Goal: Information Seeking & Learning: Learn about a topic

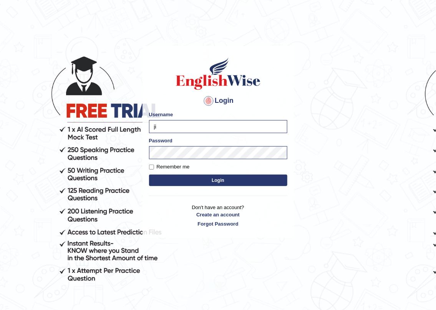
type input "j"
type input "sahara_parramatta"
click at [151, 170] on label "Remember me" at bounding box center [169, 167] width 41 height 8
click at [151, 170] on input "Remember me" at bounding box center [151, 167] width 5 height 5
checkbox input "true"
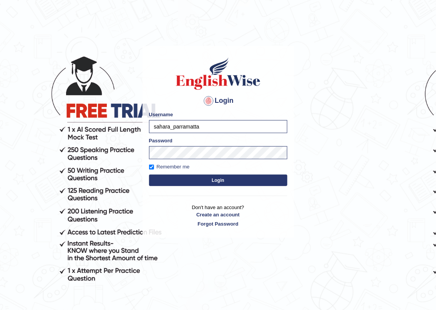
click at [237, 182] on button "Login" at bounding box center [218, 181] width 138 height 12
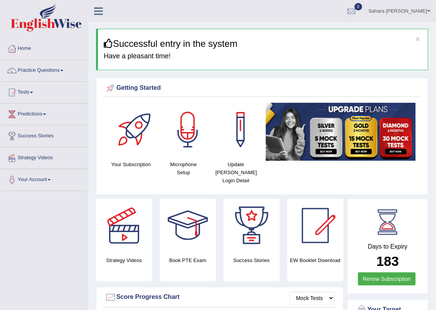
click at [46, 70] on link "Practice Questions" at bounding box center [44, 69] width 88 height 19
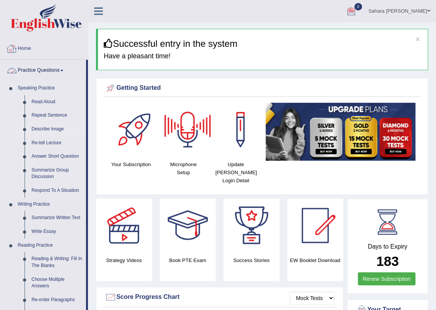
click at [42, 128] on link "Describe Image" at bounding box center [57, 129] width 58 height 14
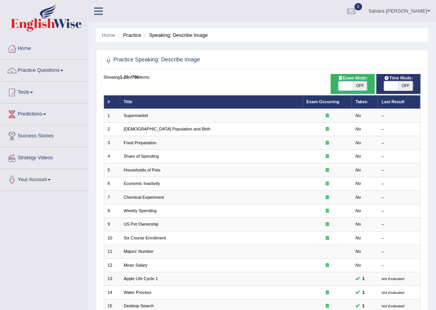
click at [350, 87] on span at bounding box center [345, 85] width 14 height 9
checkbox input "true"
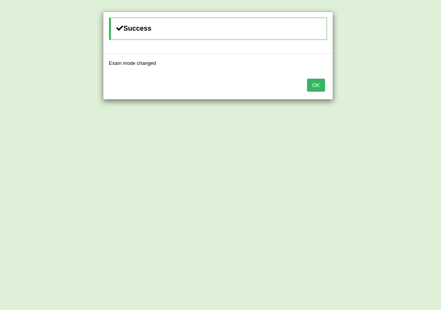
click at [313, 84] on button "OK" at bounding box center [316, 85] width 18 height 13
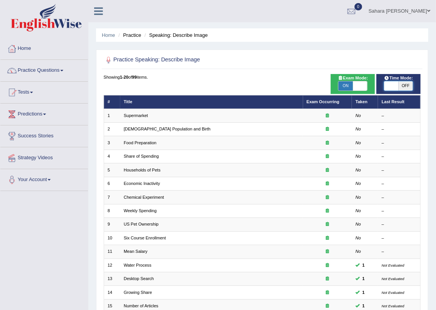
click at [387, 83] on span at bounding box center [391, 85] width 14 height 9
checkbox input "true"
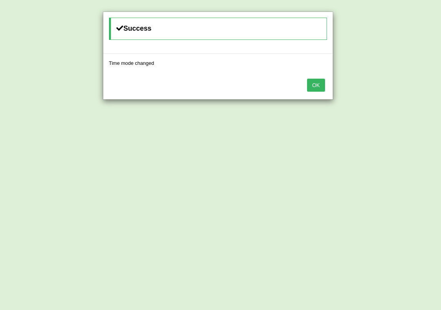
click at [311, 90] on button "OK" at bounding box center [316, 85] width 18 height 13
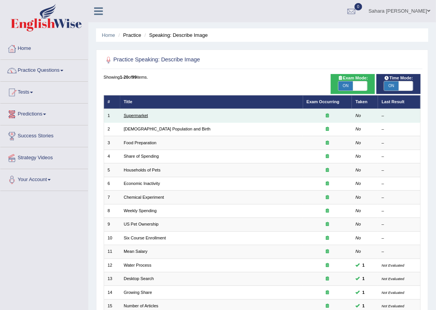
click at [142, 115] on link "Supermarket" at bounding box center [136, 115] width 24 height 5
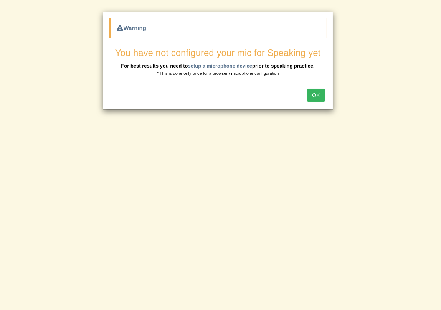
click at [315, 96] on button "OK" at bounding box center [316, 95] width 18 height 13
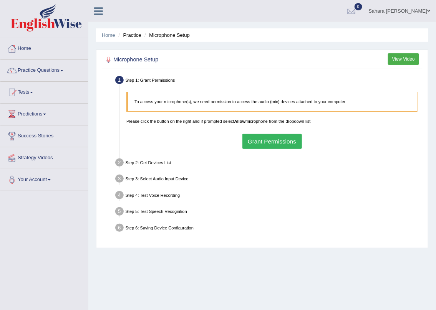
click at [292, 145] on button "Grant Permissions" at bounding box center [272, 141] width 60 height 15
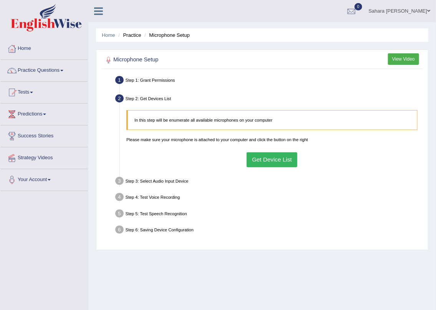
click at [255, 157] on button "Get Device List" at bounding box center [272, 159] width 51 height 15
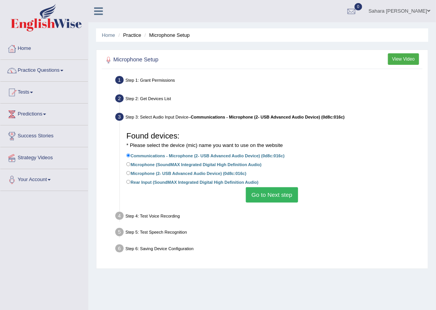
click at [285, 192] on button "Go to Next step" at bounding box center [272, 194] width 52 height 15
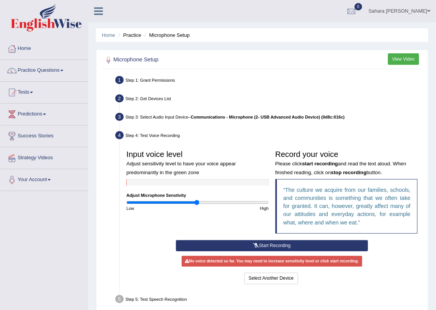
click at [265, 248] on button "Start Recording" at bounding box center [272, 245] width 192 height 11
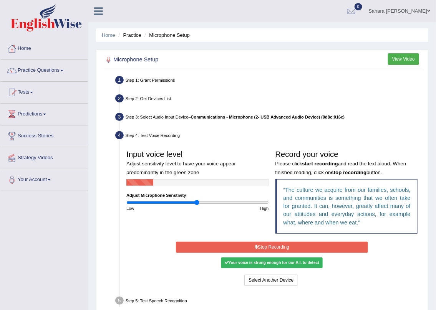
click at [265, 248] on button "Stop Recording" at bounding box center [272, 247] width 192 height 11
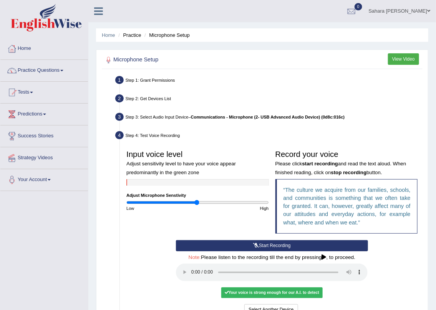
scroll to position [70, 0]
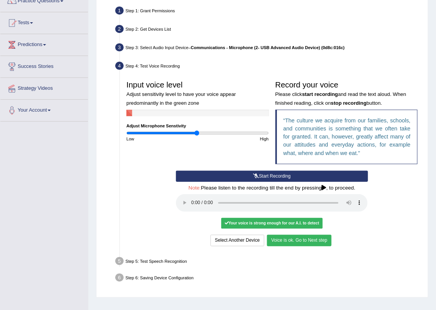
click at [284, 240] on button "Voice is ok. Go to Next step" at bounding box center [299, 240] width 65 height 11
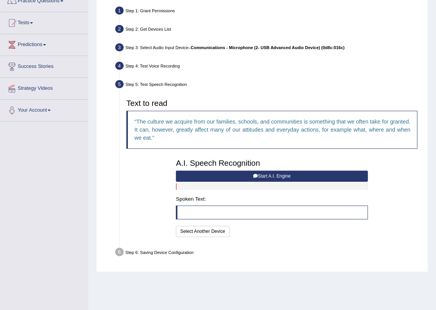
click at [267, 172] on button "Start A.I. Engine" at bounding box center [272, 176] width 192 height 11
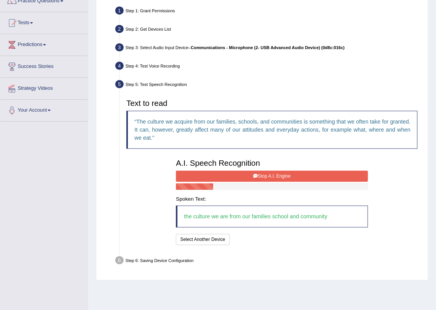
click at [267, 172] on button "Stop A.I. Engine" at bounding box center [272, 176] width 192 height 11
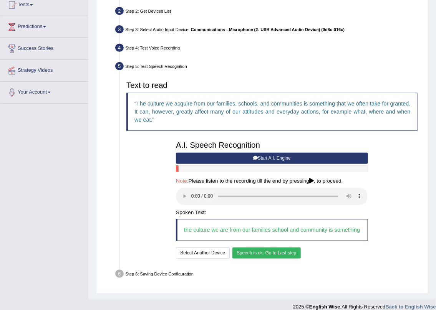
scroll to position [96, 0]
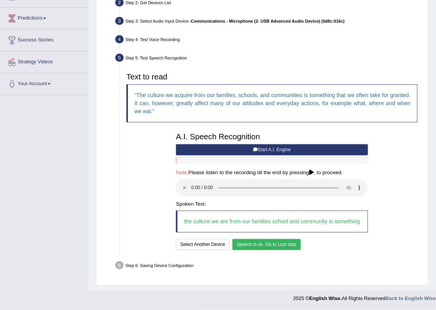
click at [258, 246] on button "Speech is ok. Go to Last step" at bounding box center [266, 244] width 68 height 11
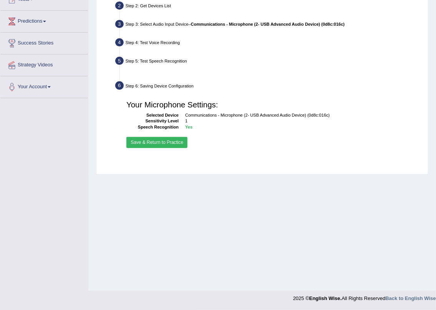
scroll to position [93, 0]
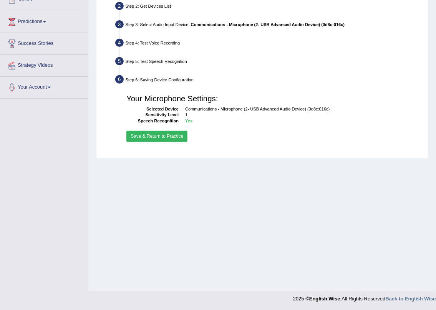
click at [180, 138] on button "Save & Return to Practice" at bounding box center [156, 136] width 61 height 11
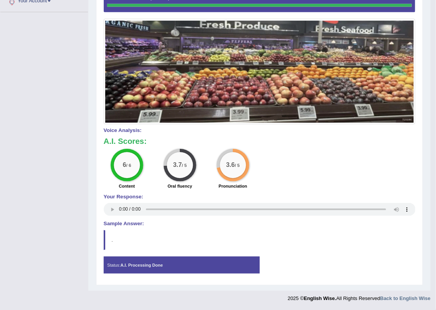
scroll to position [74, 0]
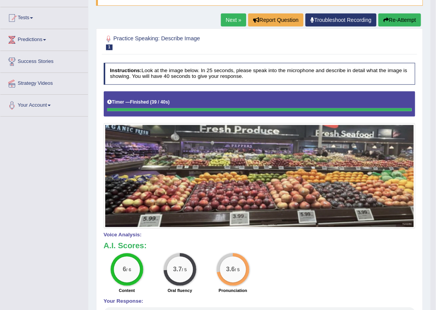
click at [227, 60] on div "Instructions: Look at the image below. In 25 seconds, please speak into the mic…" at bounding box center [259, 223] width 315 height 327
click at [227, 16] on link "Next »" at bounding box center [233, 19] width 25 height 13
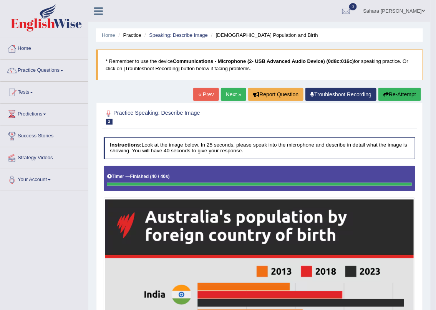
click at [228, 94] on link "Next »" at bounding box center [233, 94] width 25 height 13
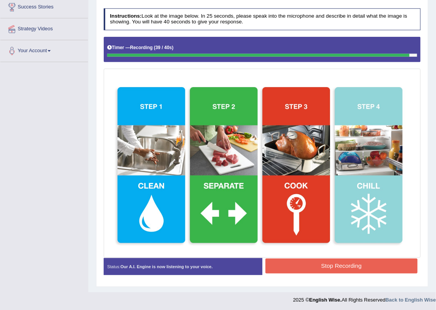
scroll to position [131, 0]
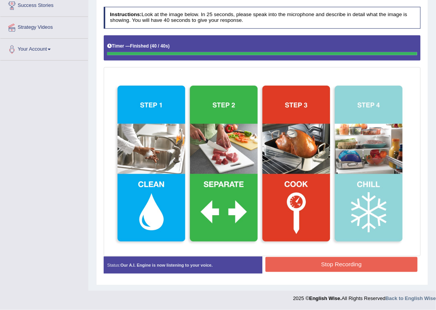
click at [317, 265] on button "Stop Recording" at bounding box center [341, 264] width 152 height 15
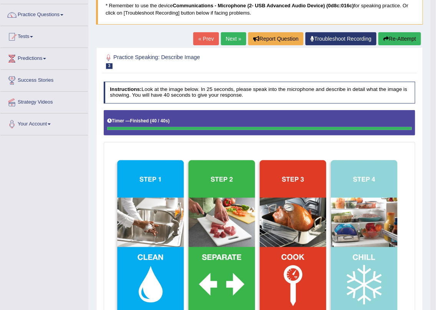
scroll to position [50, 0]
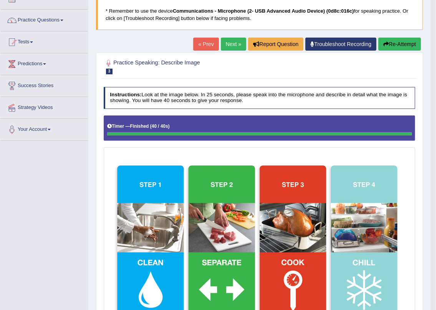
click at [228, 41] on div "Home Practice Speaking: Describe Image Food Preparation * Remember to use the d…" at bounding box center [259, 225] width 342 height 551
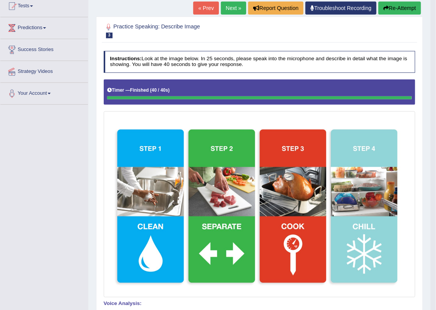
scroll to position [85, 0]
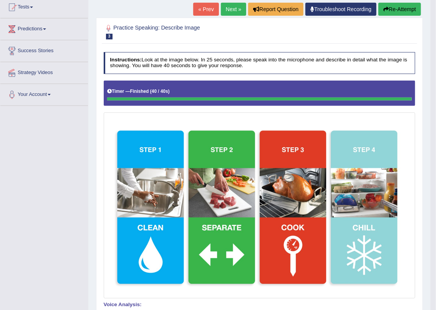
click at [228, 7] on link "Next »" at bounding box center [233, 9] width 25 height 13
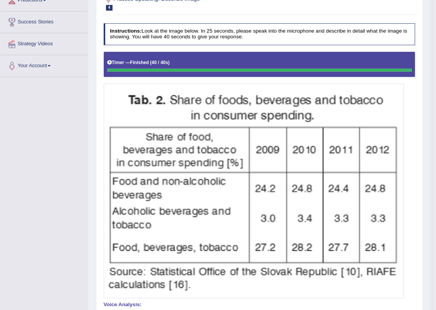
scroll to position [9, 0]
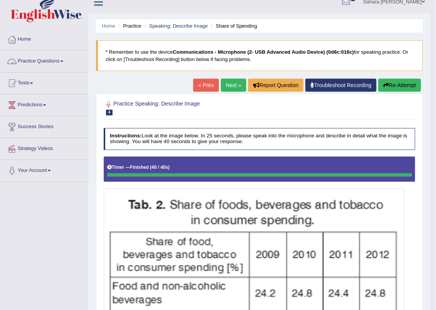
click at [38, 58] on link "Practice Questions" at bounding box center [44, 60] width 88 height 19
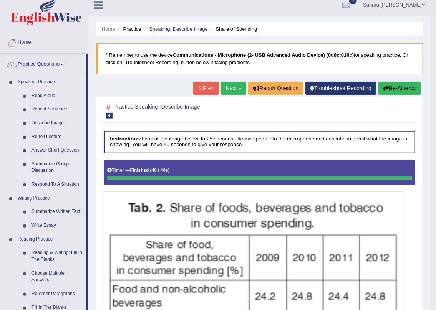
scroll to position [0, 0]
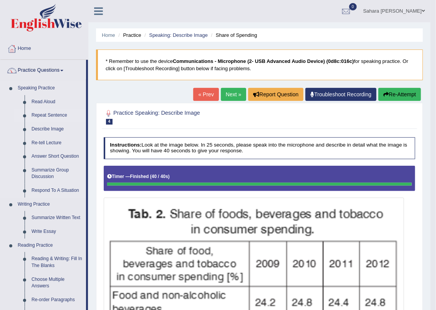
click at [59, 113] on link "Repeat Sentence" at bounding box center [57, 116] width 58 height 14
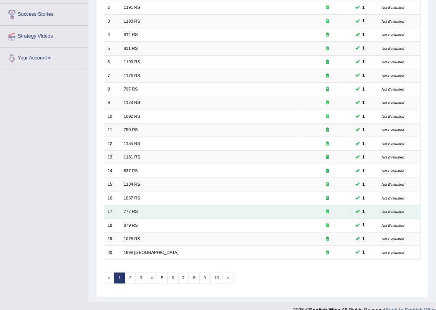
scroll to position [132, 0]
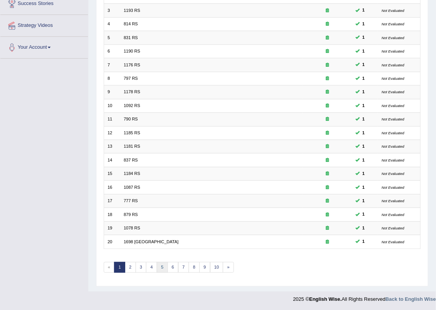
click at [165, 266] on link "5" at bounding box center [162, 267] width 11 height 11
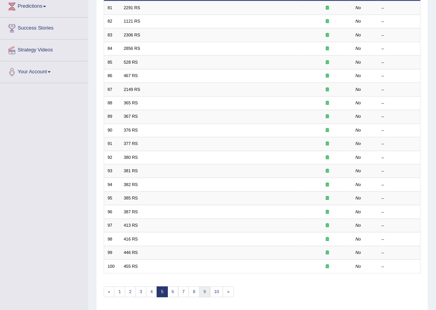
scroll to position [132, 0]
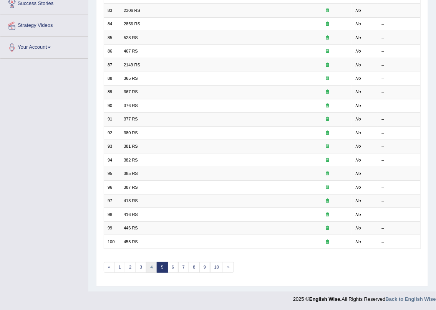
click at [148, 267] on link "4" at bounding box center [151, 267] width 11 height 11
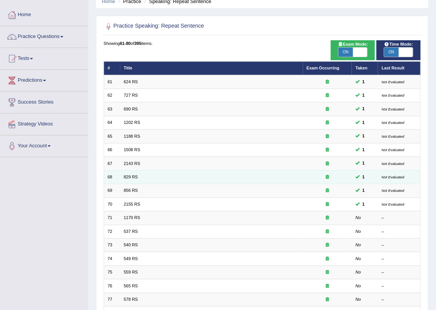
scroll to position [104, 0]
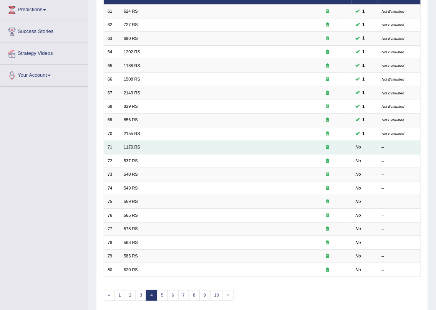
click at [131, 145] on link "1170 RS" at bounding box center [132, 147] width 17 height 5
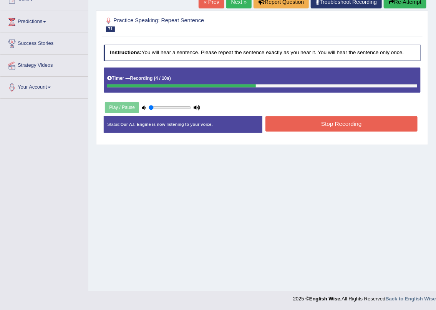
click at [334, 123] on button "Stop Recording" at bounding box center [341, 123] width 152 height 15
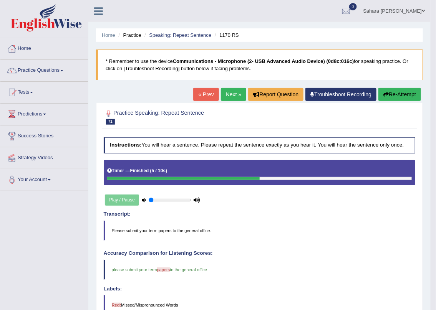
click at [233, 92] on link "Next »" at bounding box center [233, 94] width 25 height 13
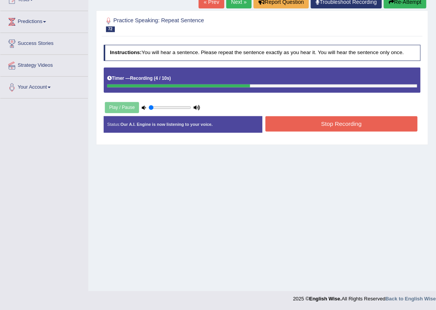
click at [347, 125] on button "Stop Recording" at bounding box center [341, 123] width 152 height 15
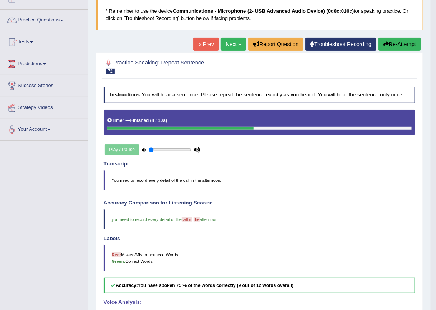
scroll to position [184, 0]
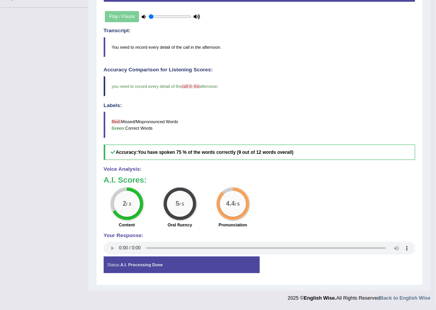
click at [425, 12] on div "Home Practice Speaking: Repeat Sentence 537 RS * Remember to use the device Com…" at bounding box center [259, 53] width 342 height 475
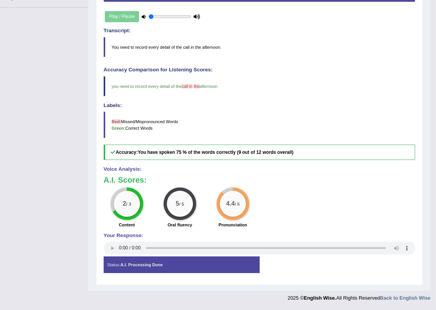
drag, startPoint x: 435, startPoint y: 18, endPoint x: 414, endPoint y: 73, distance: 58.2
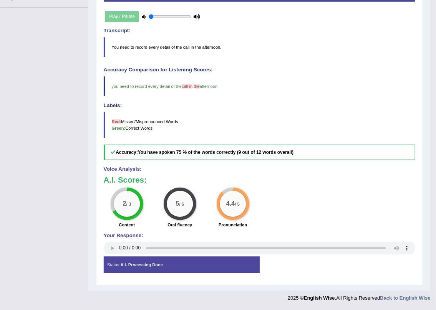
click at [427, 269] on div "Home Practice Speaking: Repeat Sentence 537 RS * Remember to use the device Com…" at bounding box center [259, 53] width 342 height 475
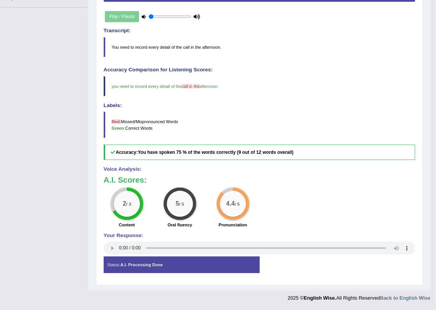
drag, startPoint x: 424, startPoint y: 15, endPoint x: 436, endPoint y: 10, distance: 12.9
click at [425, 15] on div "Home Practice Speaking: Repeat Sentence 537 RS * Remember to use the device Com…" at bounding box center [259, 53] width 342 height 475
click at [430, 210] on div "Home Practice Speaking: Repeat Sentence 537 RS * Remember to use the device Com…" at bounding box center [259, 53] width 342 height 475
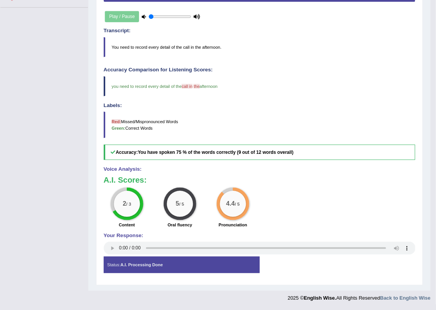
click at [429, 211] on div "Home Practice Speaking: Repeat Sentence 537 RS * Remember to use the device Com…" at bounding box center [259, 53] width 342 height 475
click at [427, 217] on div "Home Practice Speaking: Repeat Sentence 537 RS * Remember to use the device Com…" at bounding box center [259, 53] width 342 height 475
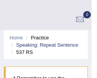
scroll to position [0, 0]
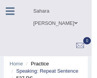
click at [86, 17] on link "Sahara Parajuli" at bounding box center [60, 16] width 64 height 32
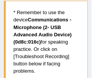
scroll to position [100, 0]
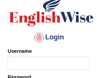
scroll to position [81, 0]
